Goal: Task Accomplishment & Management: Complete application form

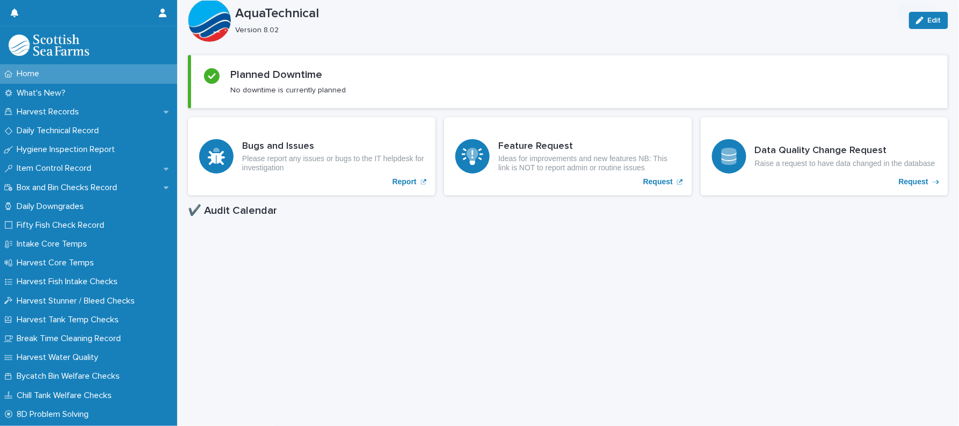
scroll to position [286, 0]
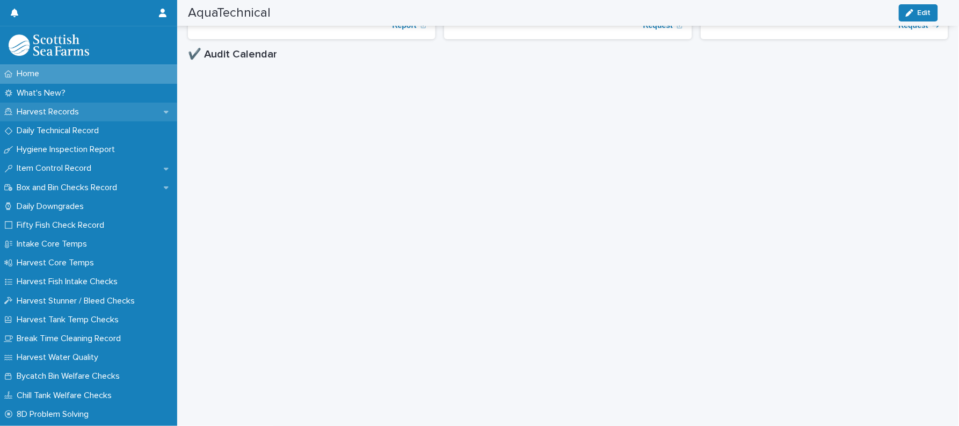
click at [28, 113] on p "Harvest Records" at bounding box center [49, 112] width 75 height 10
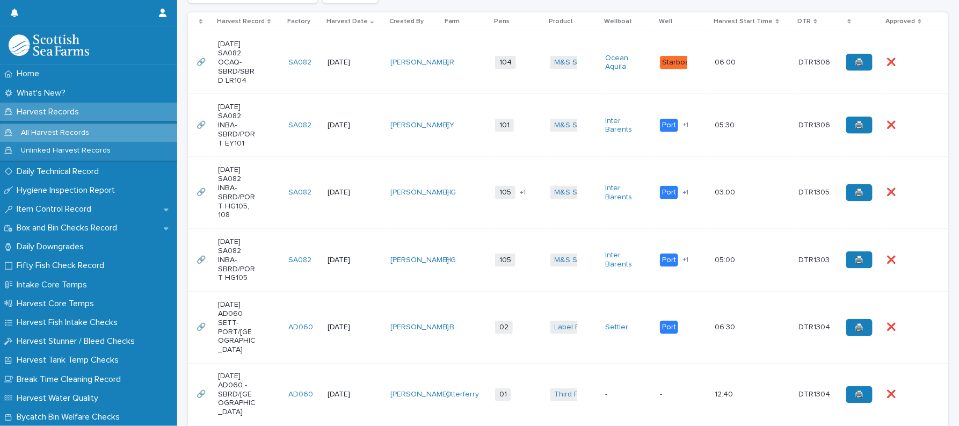
scroll to position [286, 0]
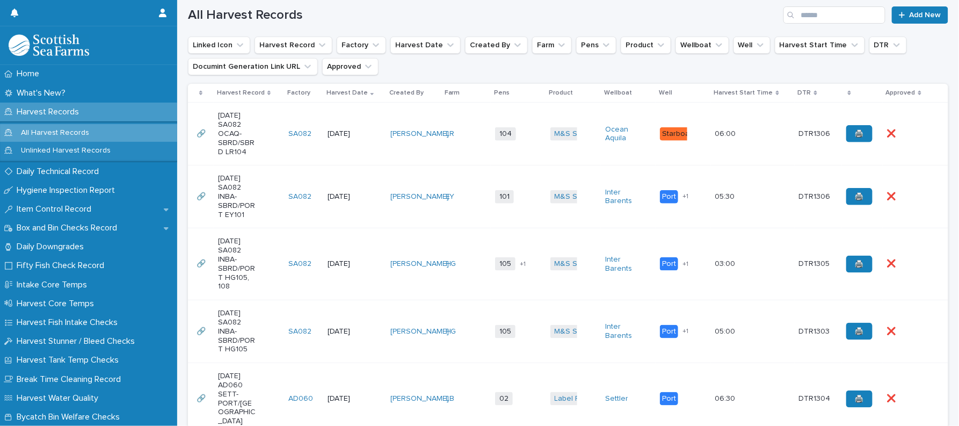
click at [473, 177] on td "EY" at bounding box center [466, 196] width 50 height 63
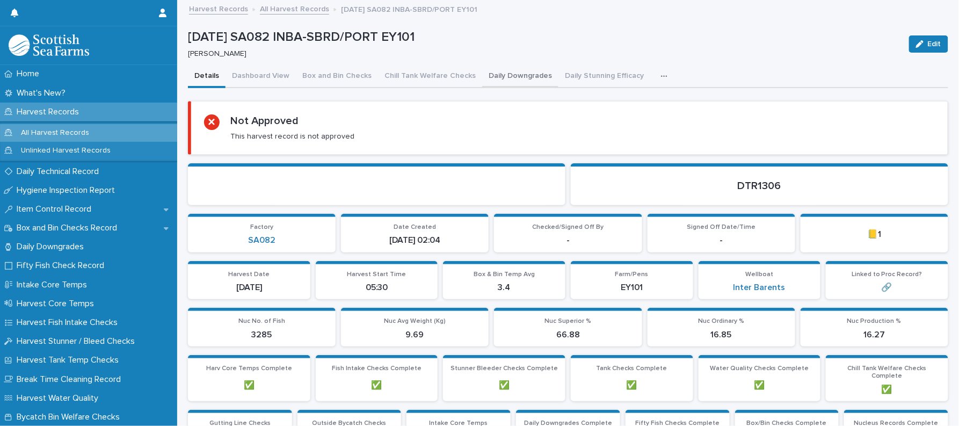
click at [498, 73] on button "Daily Downgrades" at bounding box center [520, 77] width 76 height 23
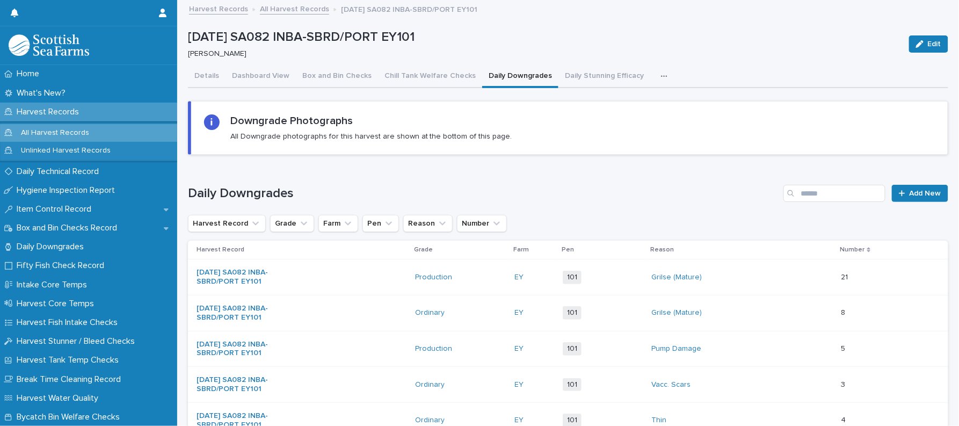
click at [655, 80] on button "button" at bounding box center [667, 76] width 24 height 21
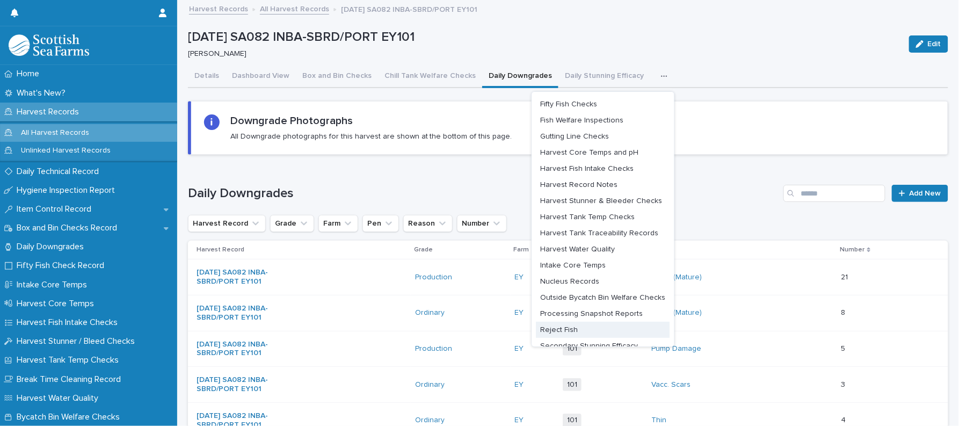
click at [546, 328] on span "Reject Fish" at bounding box center [560, 330] width 38 height 8
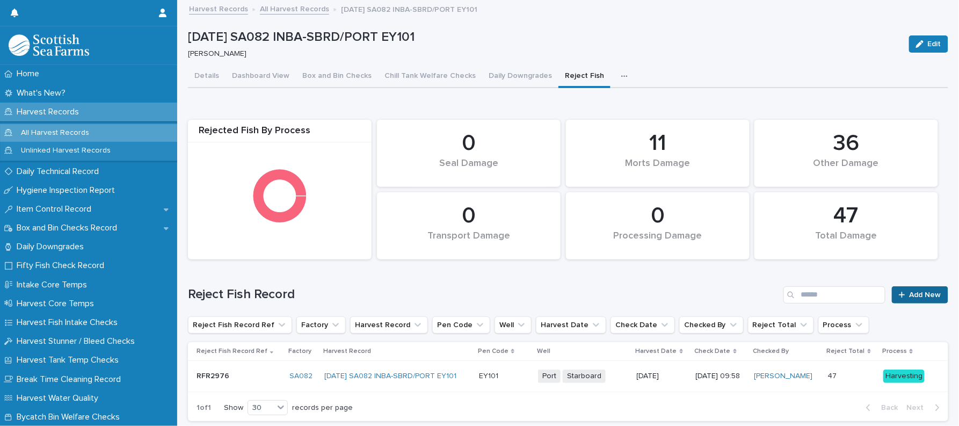
click at [892, 293] on link "Add New" at bounding box center [920, 294] width 56 height 17
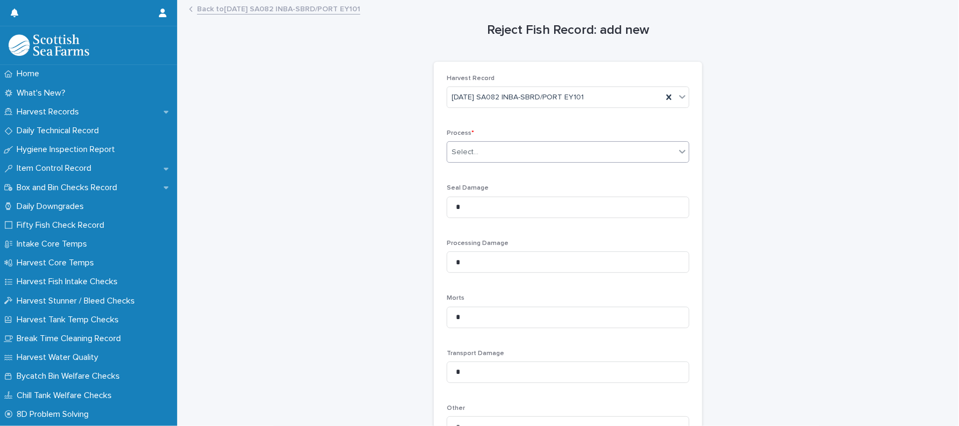
click at [524, 158] on div "Select..." at bounding box center [561, 152] width 228 height 18
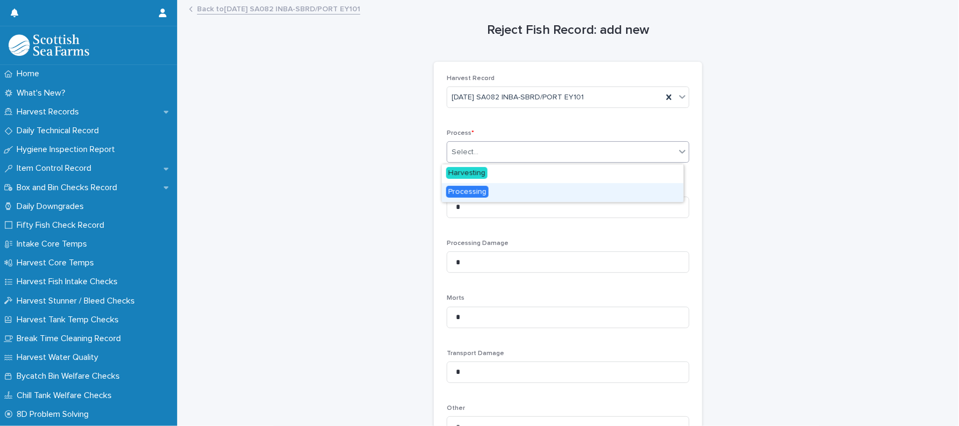
click at [493, 187] on div "Processing" at bounding box center [563, 192] width 242 height 19
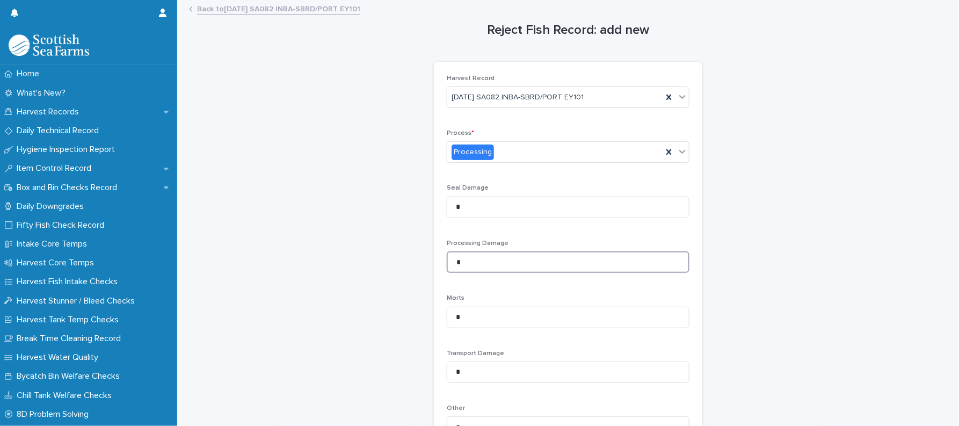
drag, startPoint x: 447, startPoint y: 269, endPoint x: 430, endPoint y: 270, distance: 17.2
click at [434, 270] on div "Harvest Record [DATE] SA082 INBA-SBRD/PORT EY101 Process * Processing Seal Dama…" at bounding box center [568, 317] width 268 height 510
type input "**"
drag, startPoint x: 477, startPoint y: 318, endPoint x: 440, endPoint y: 327, distance: 38.0
click at [440, 327] on div "Harvest Record [DATE] SA082 INBA-SBRD/PORT EY101 Process * Processing Seal Dama…" at bounding box center [568, 317] width 268 height 510
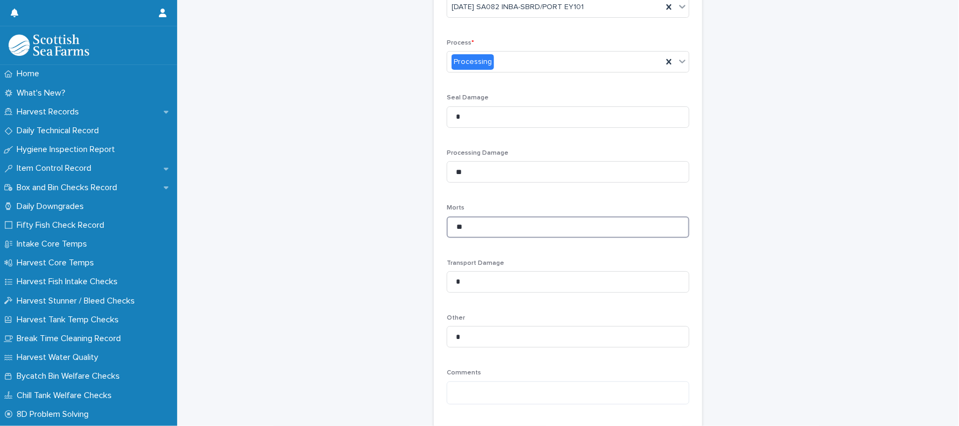
scroll to position [237, 0]
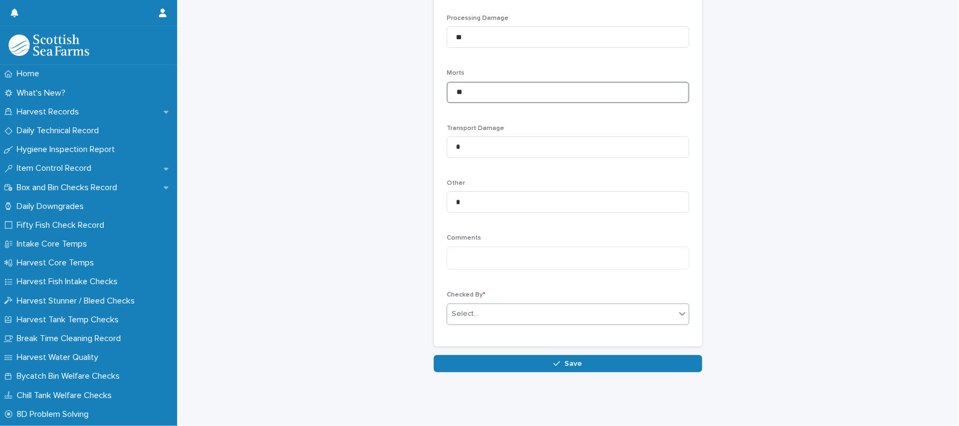
type input "**"
click at [452, 308] on div "Select..." at bounding box center [465, 313] width 27 height 11
type input "******"
click at [477, 355] on button "Save" at bounding box center [568, 363] width 268 height 17
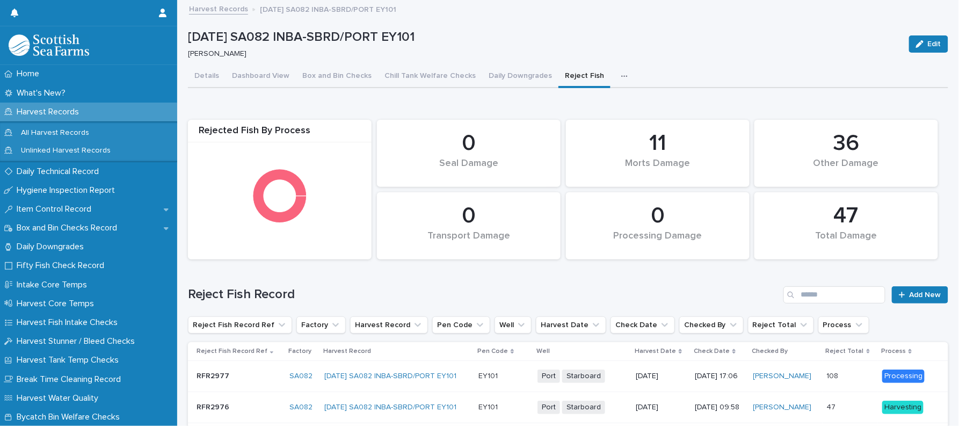
click at [235, 9] on link "Harvest Records" at bounding box center [218, 8] width 59 height 12
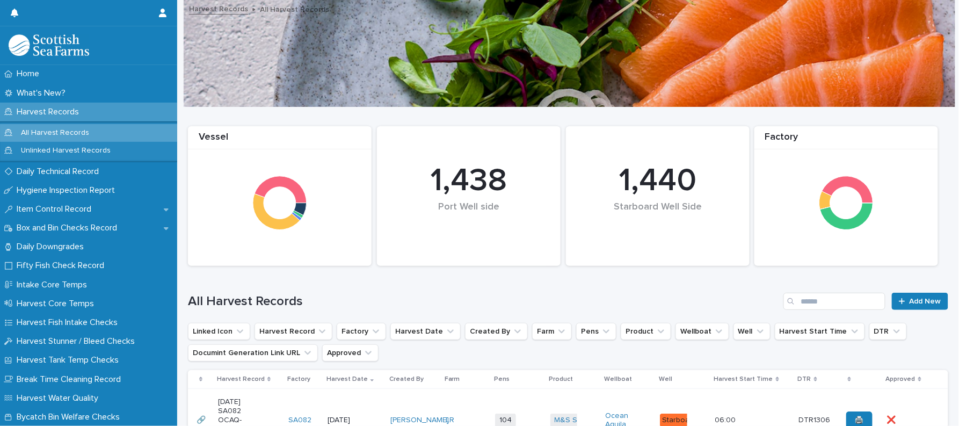
scroll to position [215, 0]
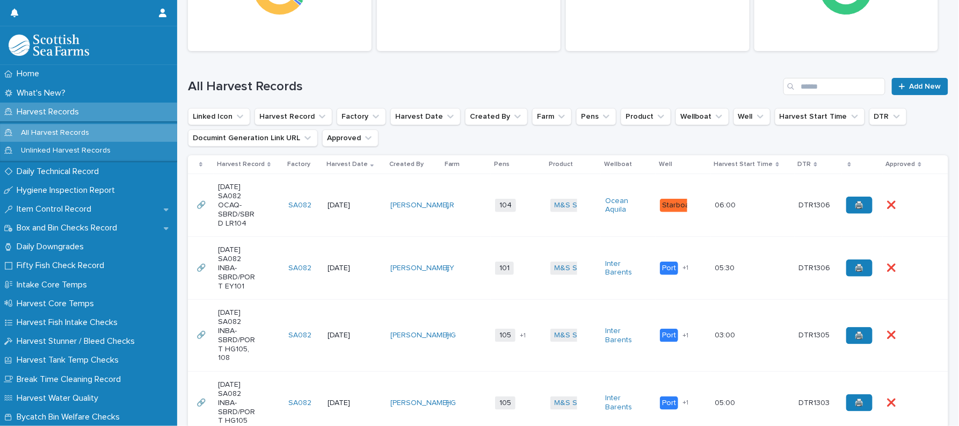
click at [462, 187] on td "LR" at bounding box center [466, 205] width 50 height 63
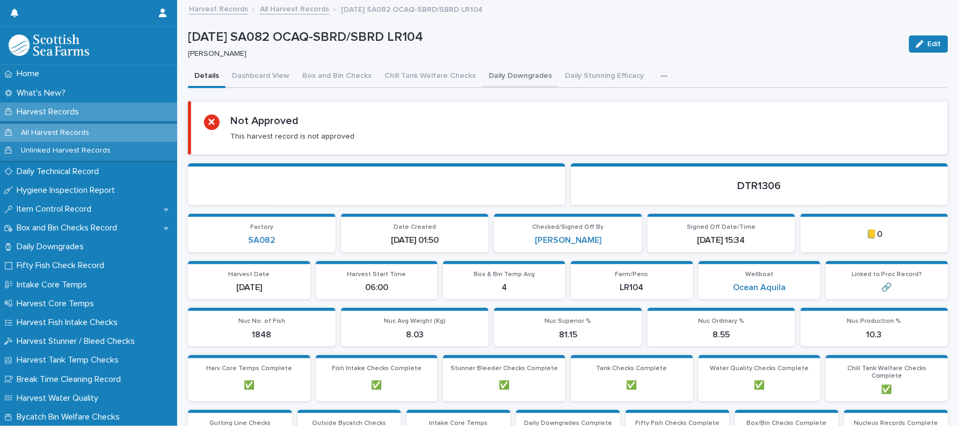
click at [513, 79] on button "Daily Downgrades" at bounding box center [520, 77] width 76 height 23
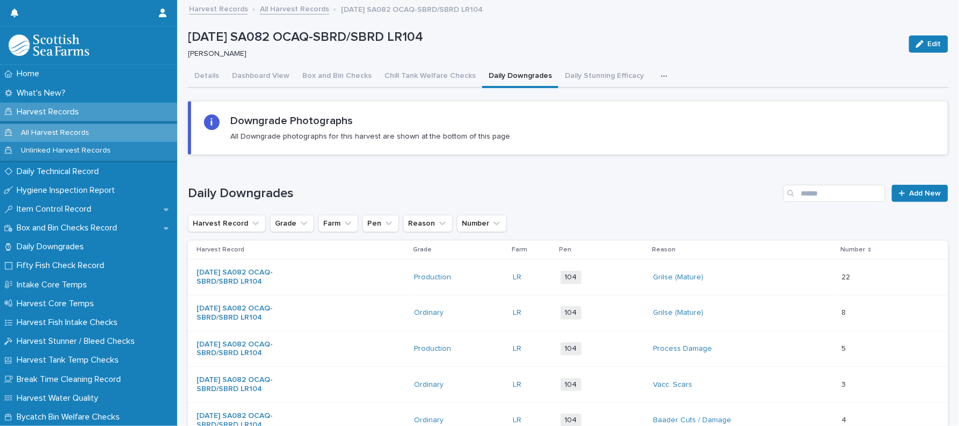
click at [655, 74] on button "button" at bounding box center [667, 76] width 24 height 21
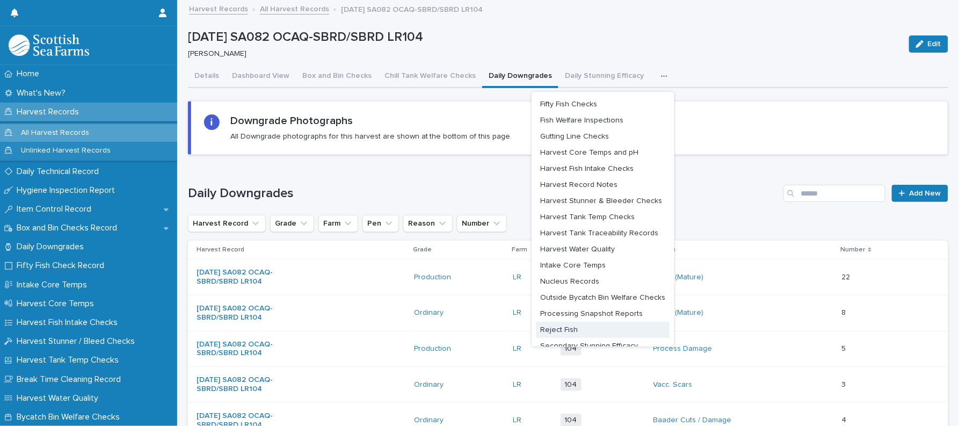
click at [541, 327] on span "Reject Fish" at bounding box center [560, 330] width 38 height 8
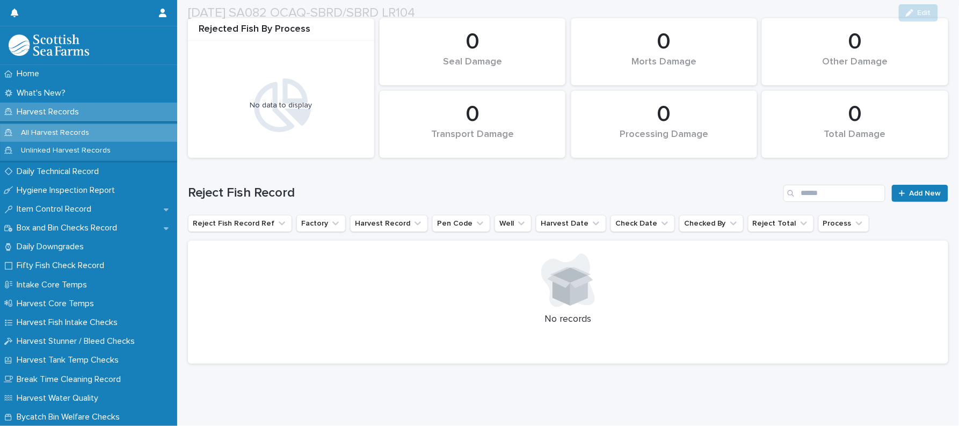
scroll to position [112, 0]
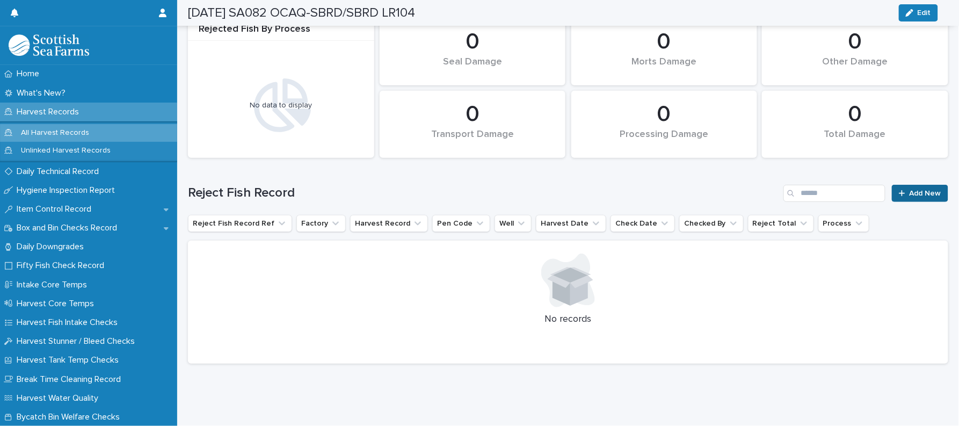
click at [892, 187] on link "Add New" at bounding box center [920, 193] width 56 height 17
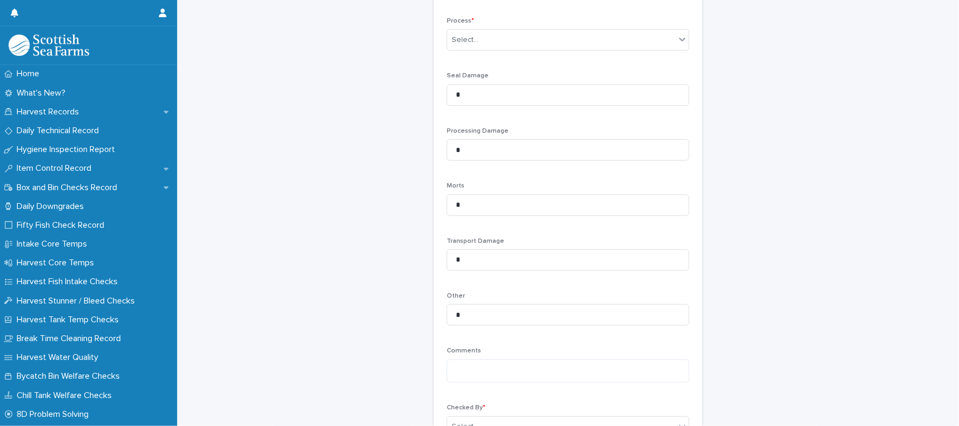
scroll to position [113, 0]
drag, startPoint x: 473, startPoint y: 200, endPoint x: 348, endPoint y: 213, distance: 124.6
click at [348, 213] on div "Reject Fish Record: add new Loading... Saving… Loading... Saving… Loading... Sa…" at bounding box center [568, 186] width 760 height 596
type input "**"
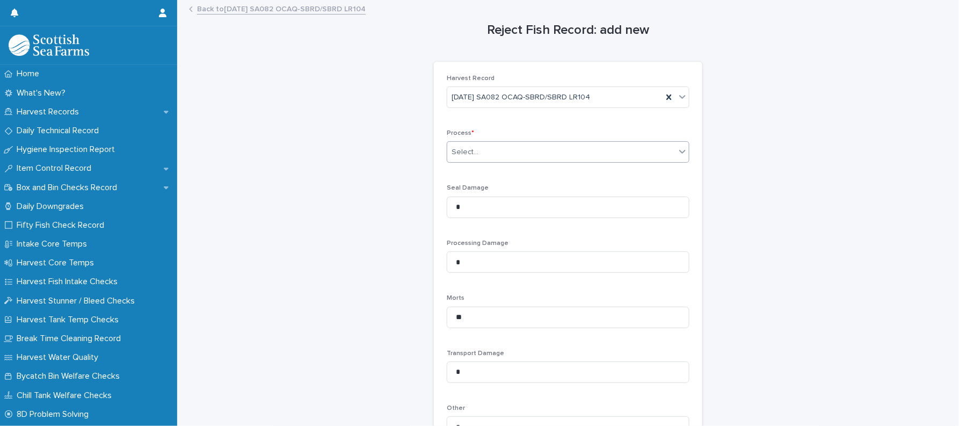
click at [471, 147] on div "Select..." at bounding box center [465, 152] width 27 height 11
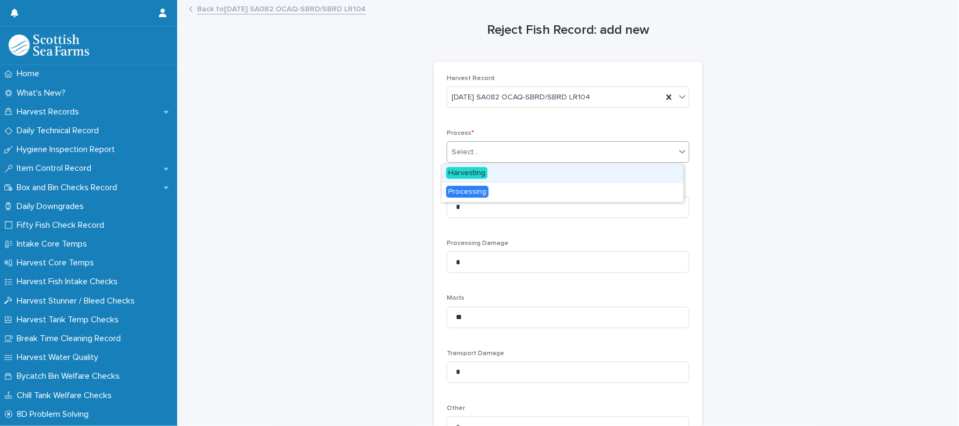
click at [471, 179] on div "Harvesting" at bounding box center [563, 173] width 242 height 19
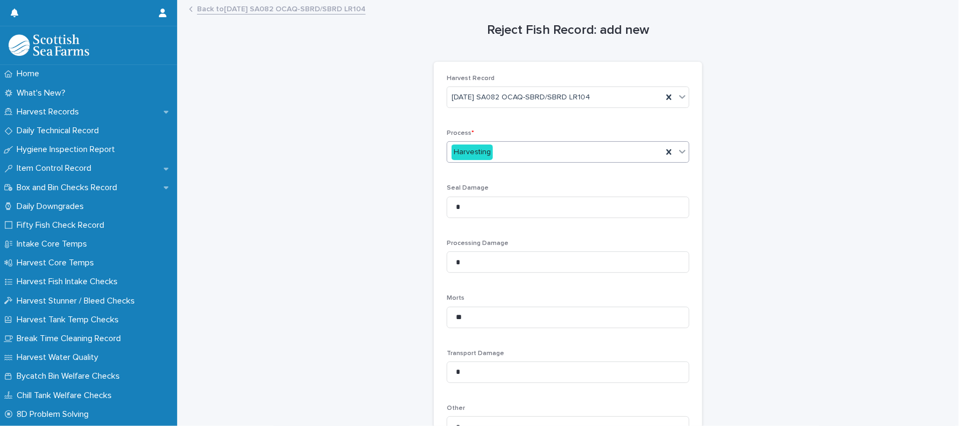
click at [404, 226] on div "Reject Fish Record: add new Loading... Saving… Loading... Saving… Loading... Sa…" at bounding box center [568, 299] width 760 height 596
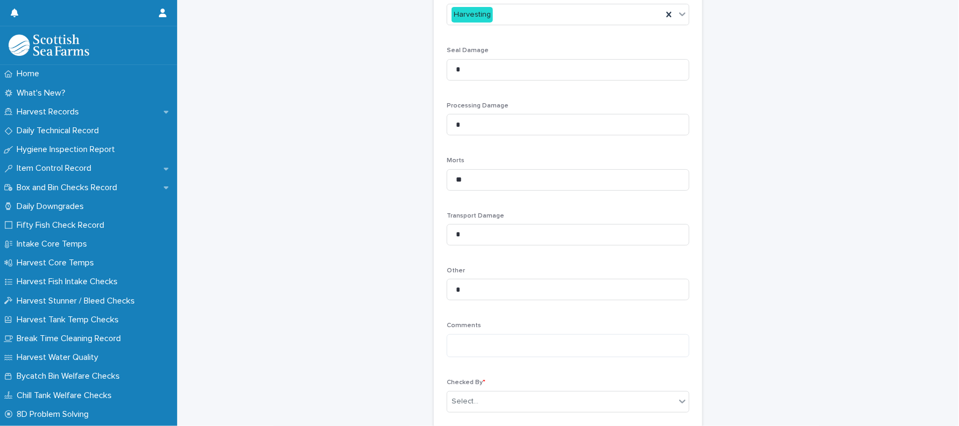
scroll to position [237, 0]
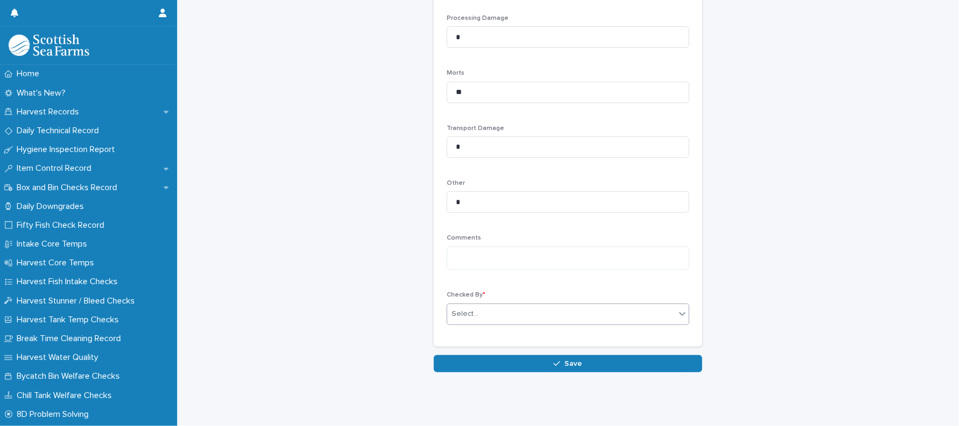
click at [477, 306] on div "Select..." at bounding box center [561, 314] width 228 height 18
type input "******"
click at [458, 331] on div "[PERSON_NAME]" at bounding box center [563, 324] width 242 height 19
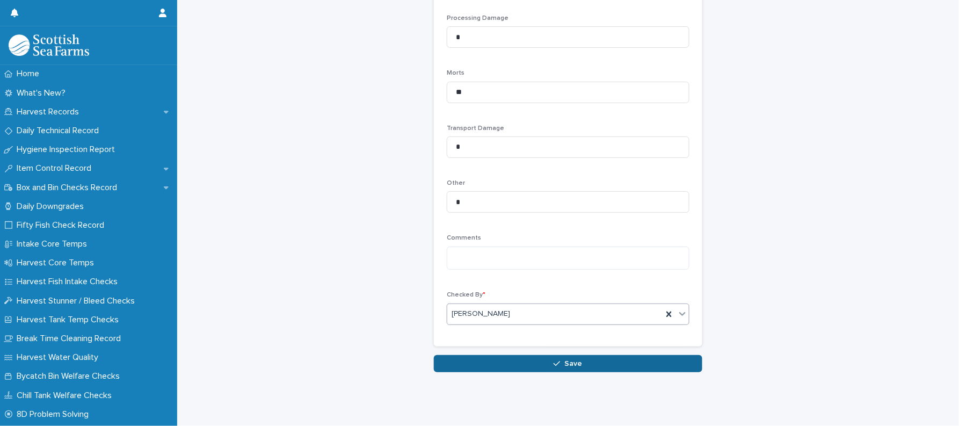
click at [464, 355] on button "Save" at bounding box center [568, 363] width 268 height 17
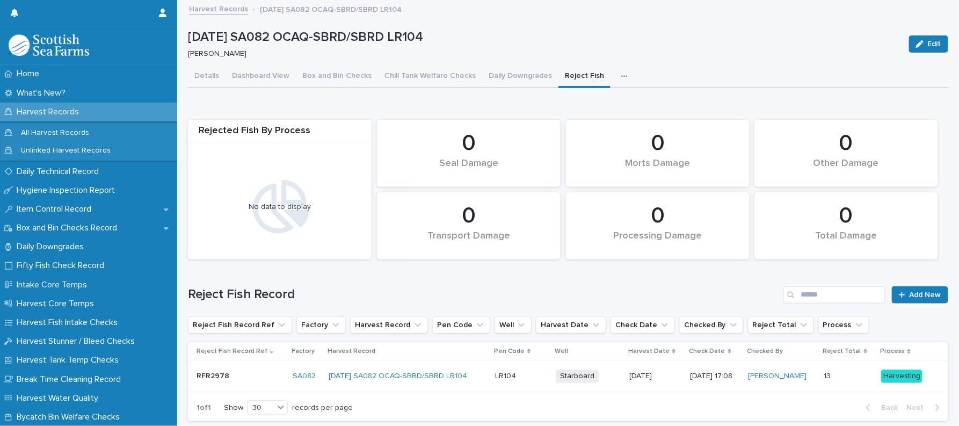
click at [241, 13] on link "Harvest Records" at bounding box center [218, 8] width 59 height 12
